Goal: Find specific page/section: Find specific page/section

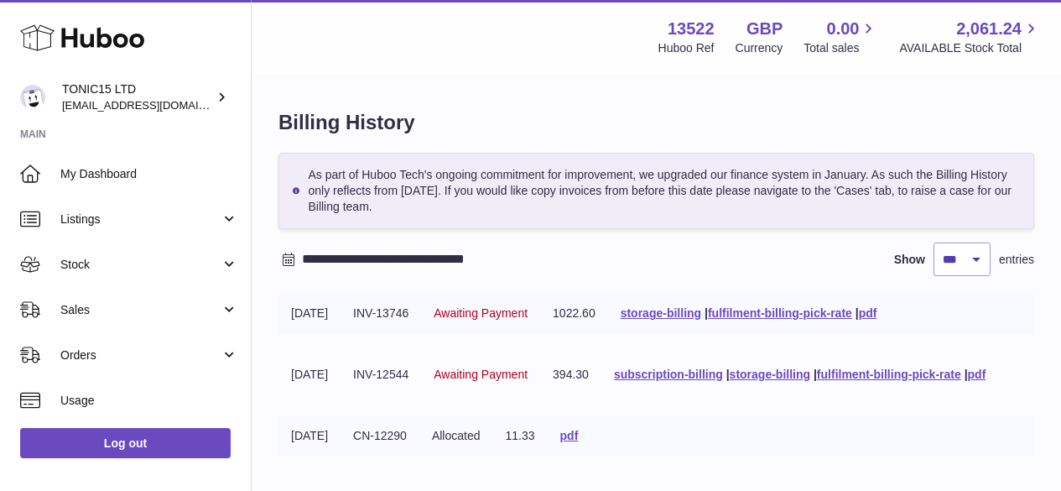
select select "***"
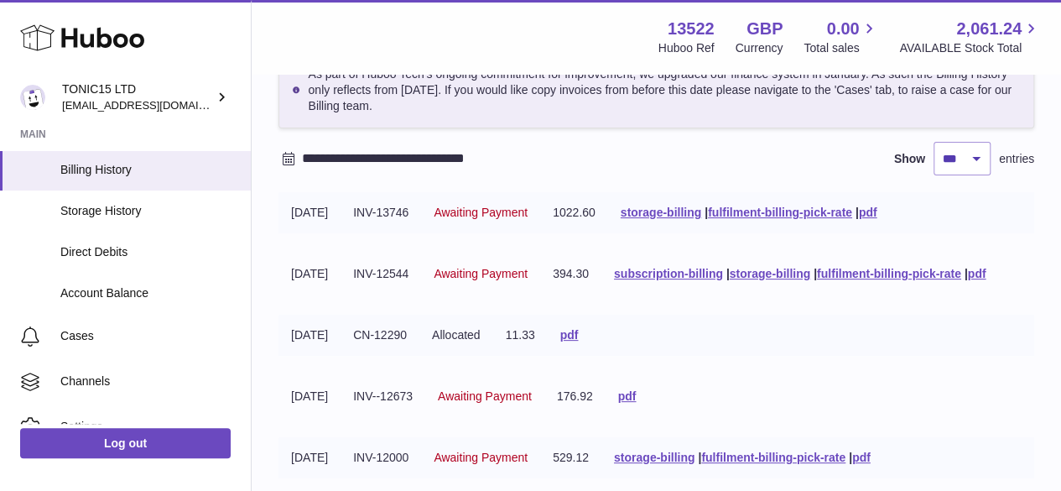
scroll to position [256, 0]
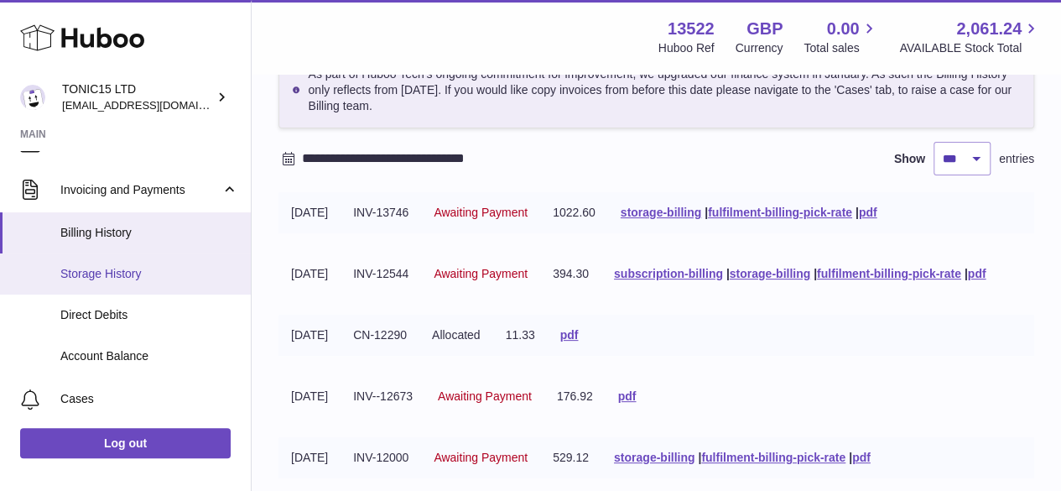
click at [126, 260] on link "Storage History" at bounding box center [125, 273] width 251 height 41
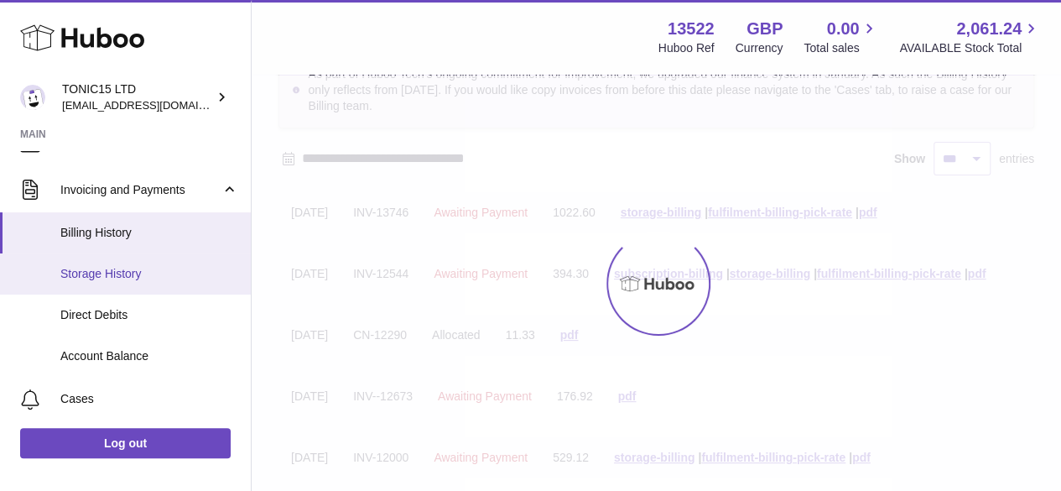
scroll to position [96, 0]
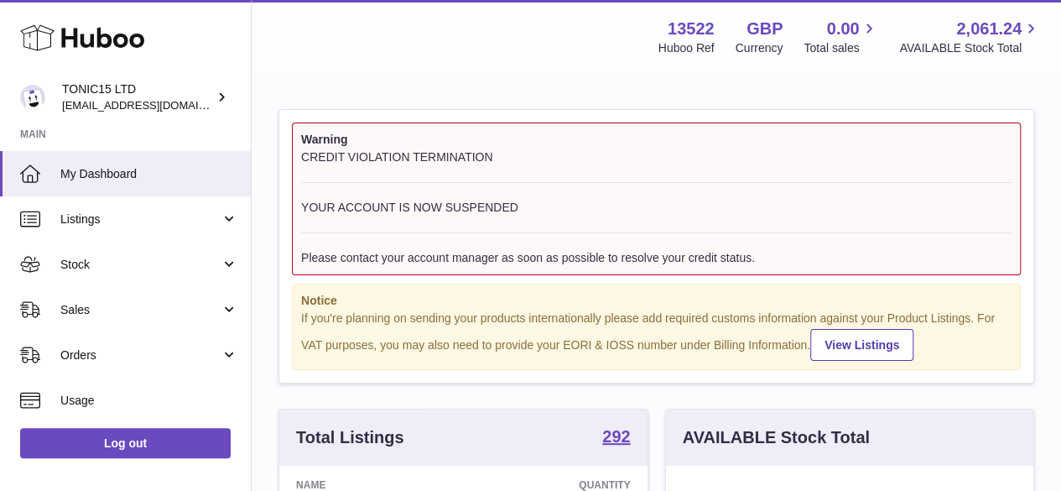
scroll to position [262, 367]
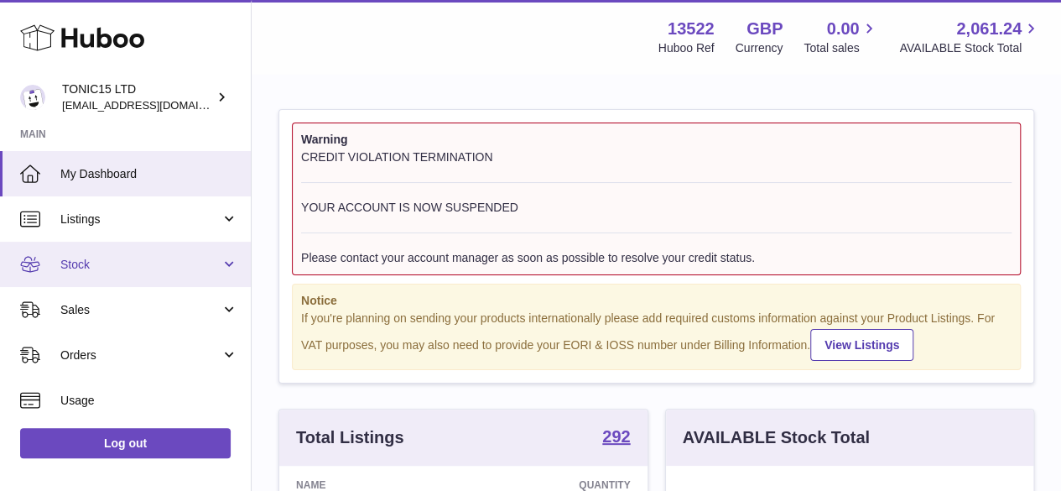
click at [177, 273] on link "Stock" at bounding box center [125, 264] width 251 height 45
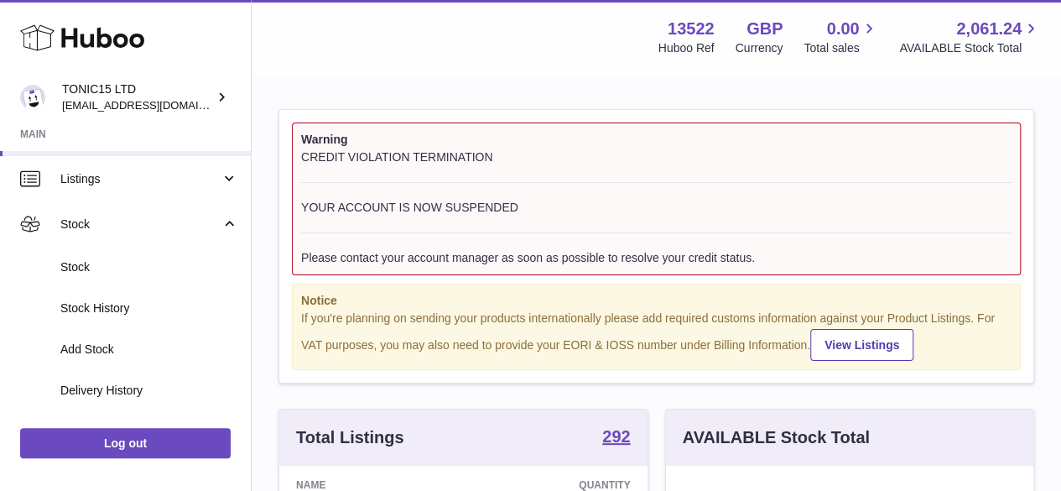
scroll to position [44, 0]
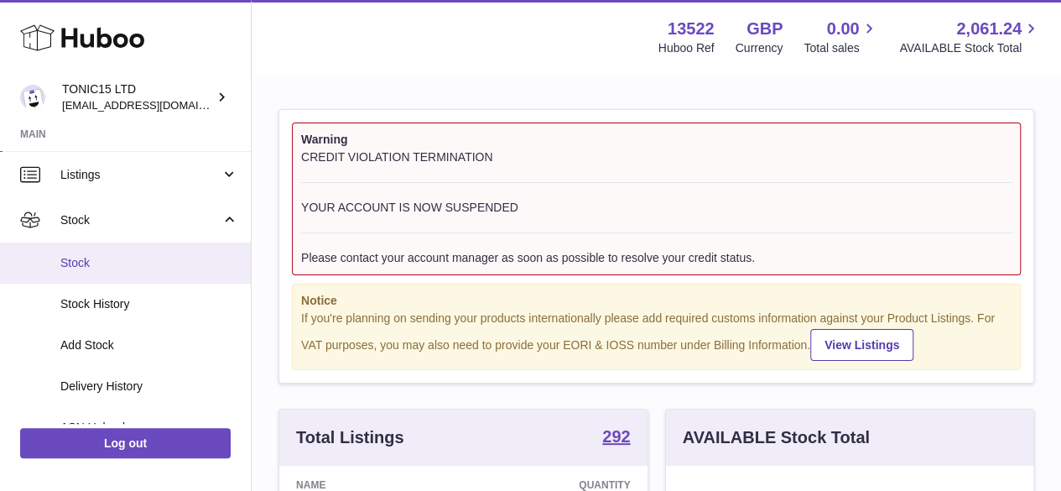
click at [173, 257] on span "Stock" at bounding box center [149, 263] width 178 height 16
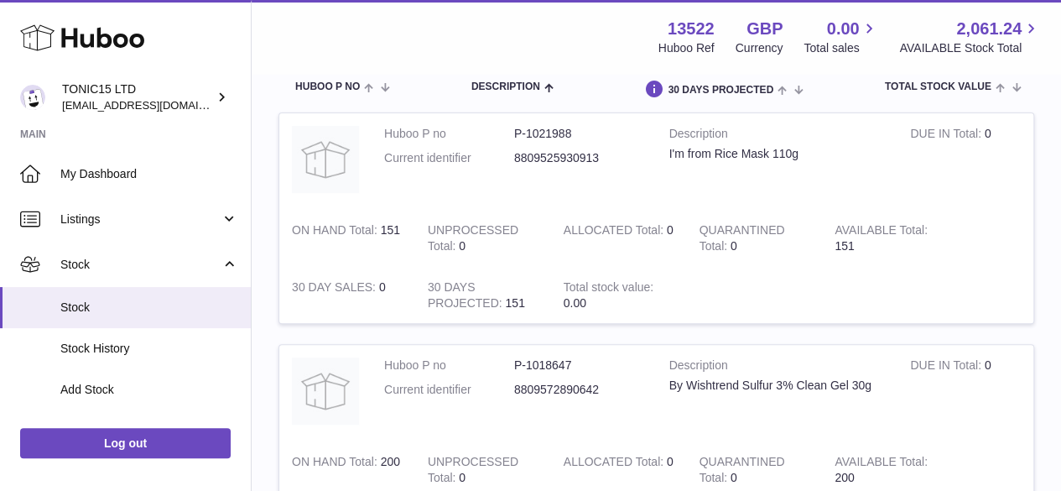
scroll to position [127, 0]
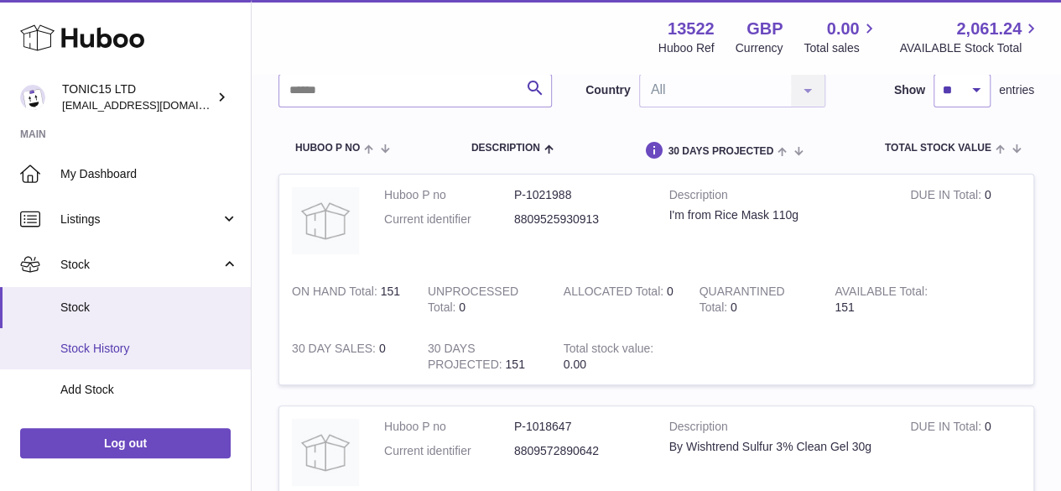
click at [115, 343] on span "Stock History" at bounding box center [149, 348] width 178 height 16
